Goal: Check status: Check status

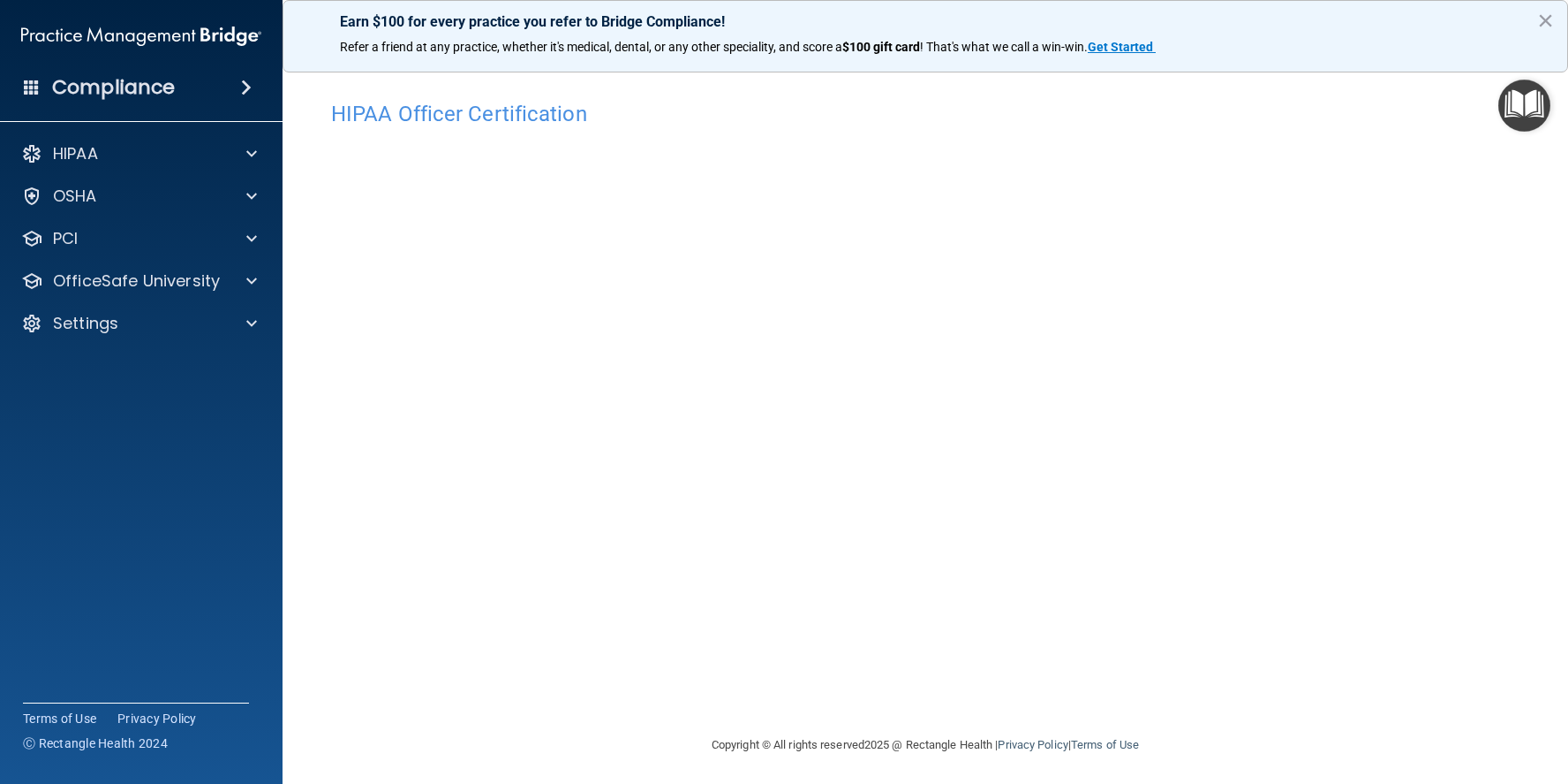
scroll to position [4, 0]
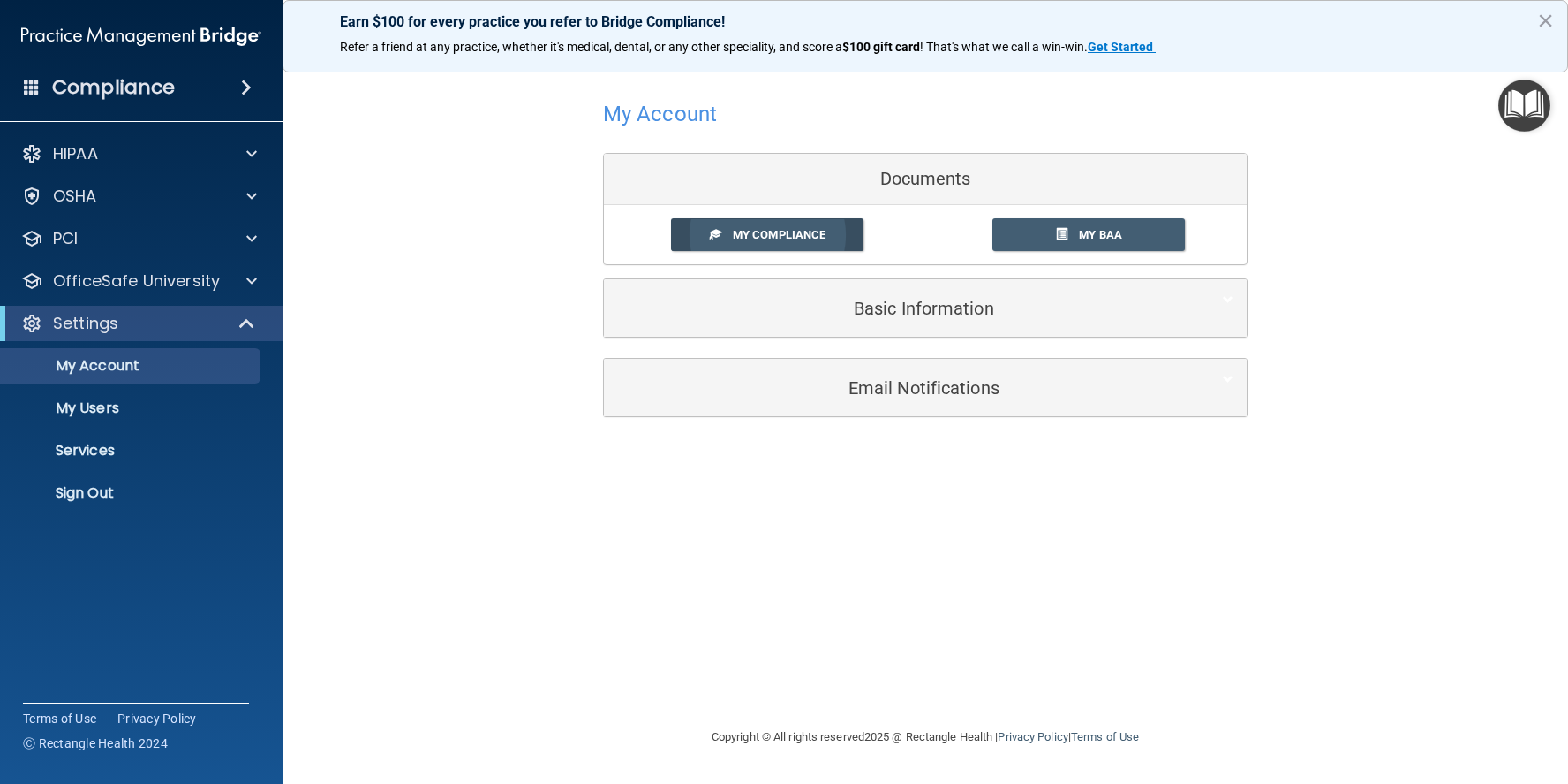
click at [836, 230] on link "My Compliance" at bounding box center [767, 235] width 194 height 32
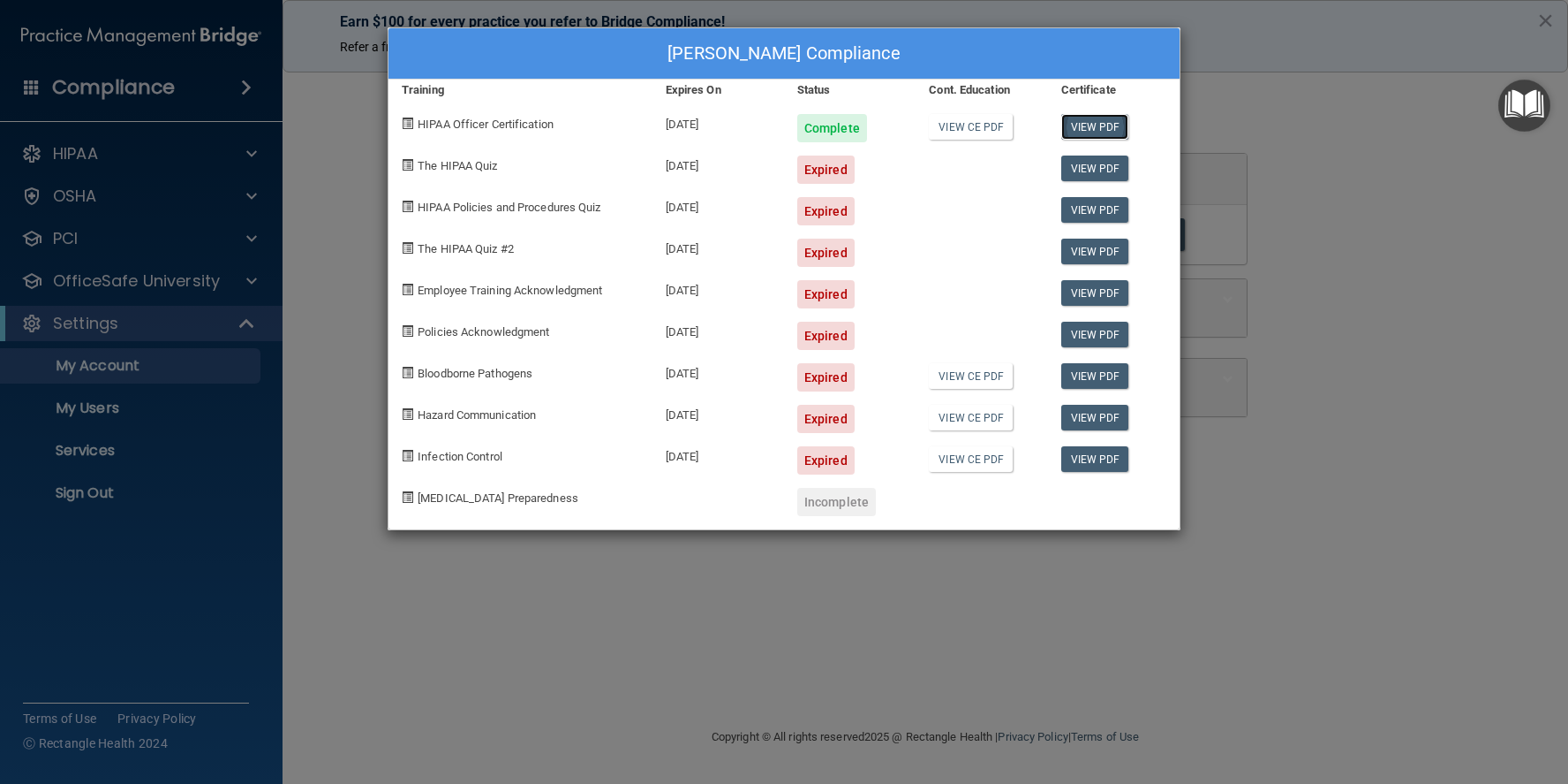
click at [1091, 129] on link "View PDF" at bounding box center [1095, 126] width 68 height 26
click at [1271, 73] on div "Karen Porter's Compliance Training Expires On Status Cont. Education Certificat…" at bounding box center [784, 392] width 1568 height 784
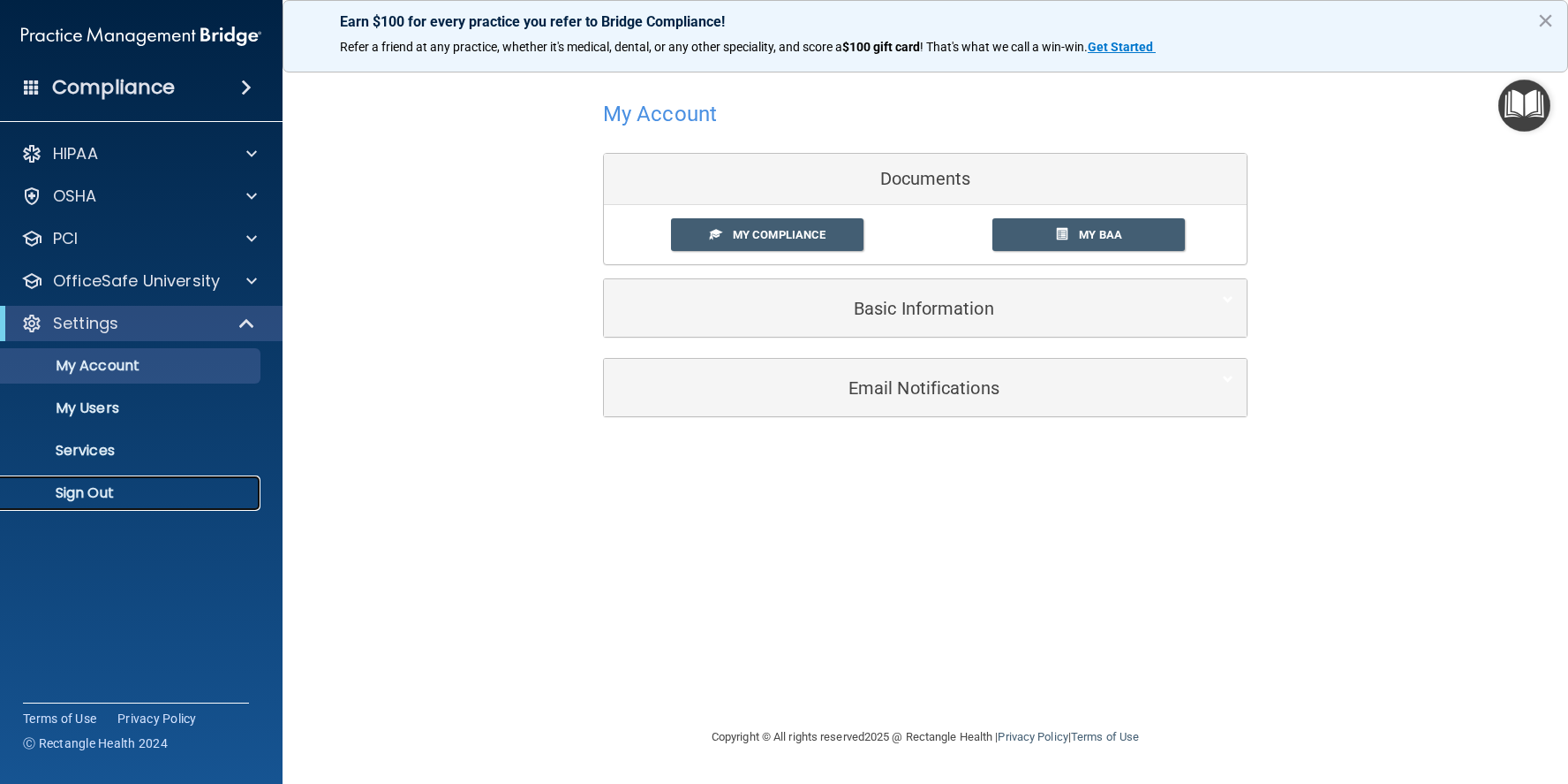
click at [87, 495] on p "Sign Out" at bounding box center [132, 493] width 241 height 18
